Goal: Check status

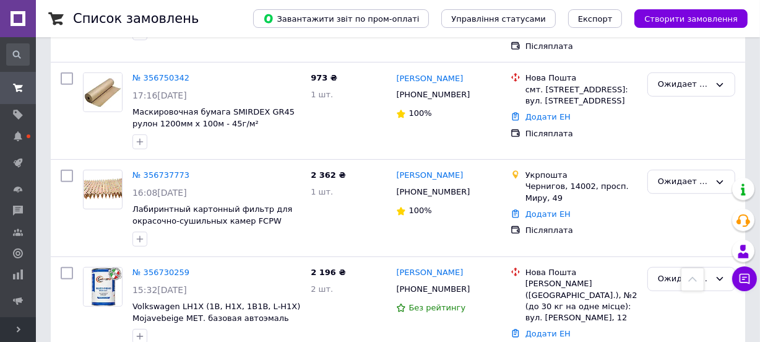
scroll to position [597, 0]
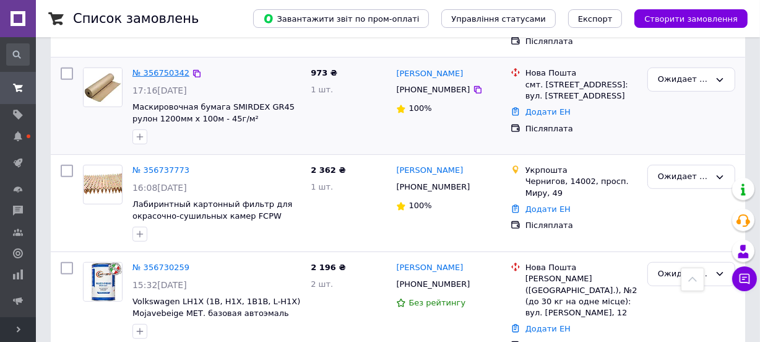
click at [160, 68] on link "№ 356750342" at bounding box center [160, 72] width 57 height 9
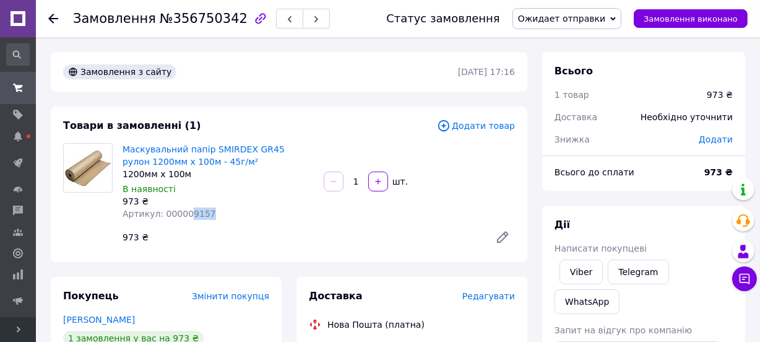
drag, startPoint x: 182, startPoint y: 210, endPoint x: 230, endPoint y: 212, distance: 48.3
click at [230, 212] on div "Артикул: 000009157" at bounding box center [218, 213] width 191 height 12
copy span "9157"
click at [1, 25] on link at bounding box center [18, 18] width 36 height 37
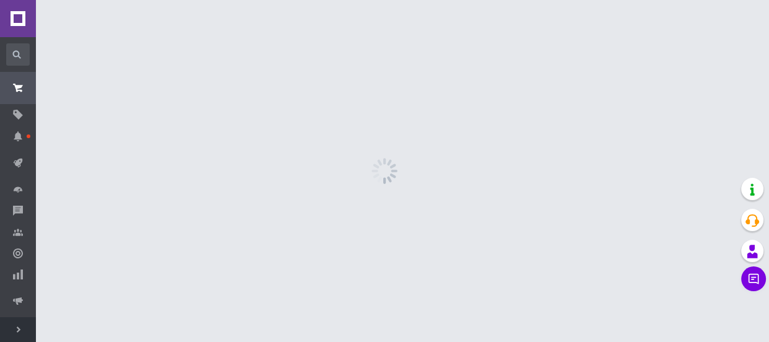
click at [1, 25] on link at bounding box center [18, 18] width 36 height 37
